Goal: Information Seeking & Learning: Learn about a topic

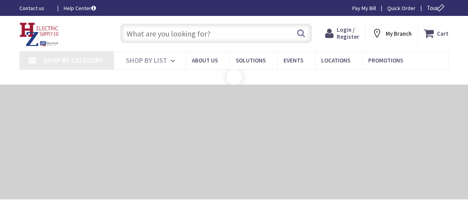
type input "[PERSON_NAME][GEOGRAPHIC_DATA], [STREET_ADDRESS][PERSON_NAME]"
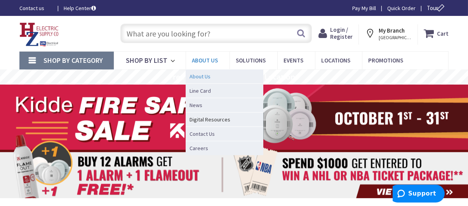
click at [205, 76] on span "About Us" at bounding box center [200, 77] width 21 height 8
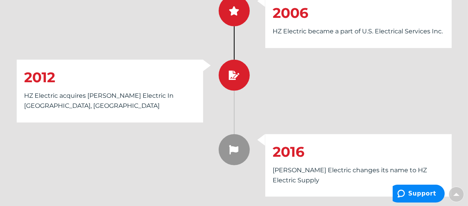
scroll to position [1437, 0]
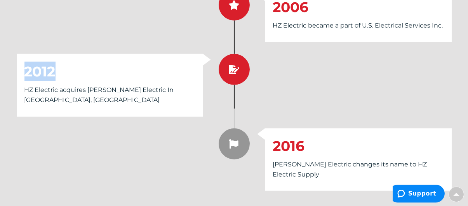
drag, startPoint x: 56, startPoint y: 72, endPoint x: 21, endPoint y: 73, distance: 35.0
click at [21, 73] on div "2012 HZ Electric acquires [PERSON_NAME] Electric In [GEOGRAPHIC_DATA], [GEOGRAP…" at bounding box center [110, 85] width 186 height 63
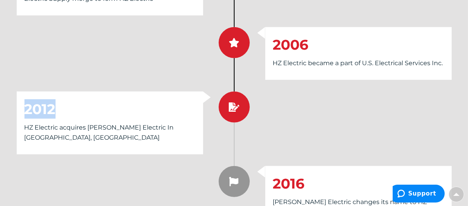
scroll to position [1398, 0]
